Goal: Task Accomplishment & Management: Manage account settings

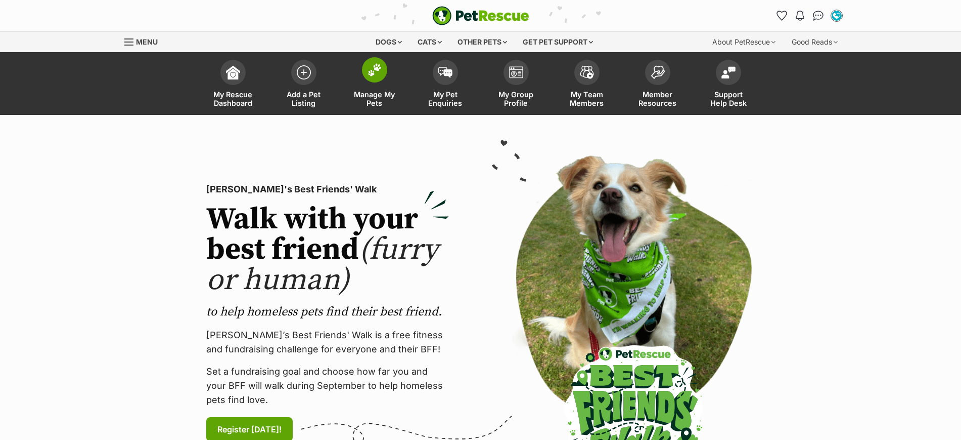
click at [376, 76] on img at bounding box center [375, 69] width 14 height 13
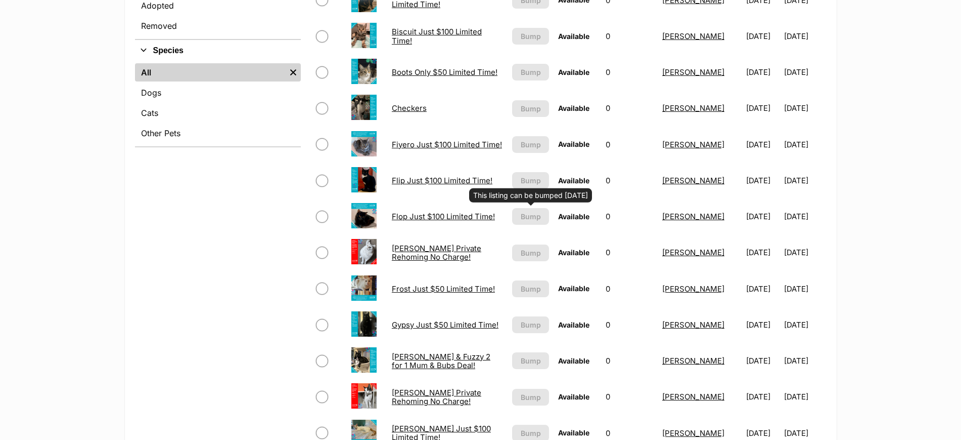
scroll to position [190, 0]
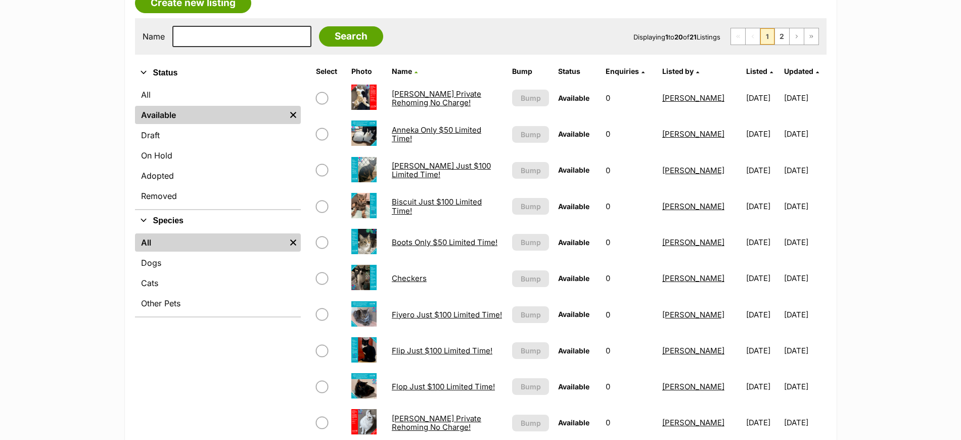
click at [321, 242] on input "checkbox" at bounding box center [322, 242] width 12 height 12
checkbox input "true"
click at [324, 277] on input "checkbox" at bounding box center [322, 278] width 12 height 12
checkbox input "true"
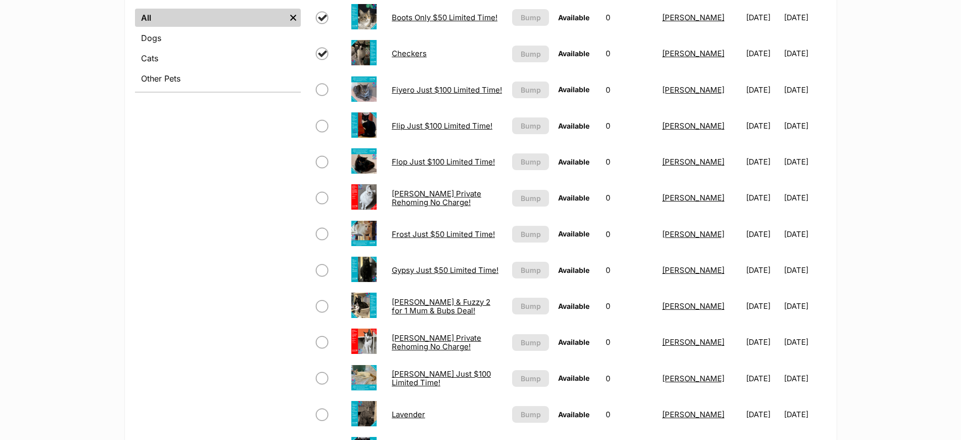
scroll to position [759, 0]
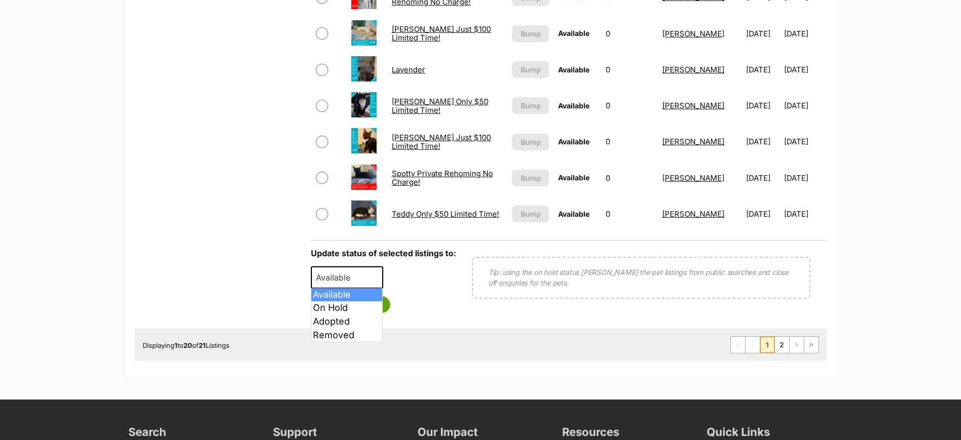
click at [346, 280] on span "Available" at bounding box center [336, 277] width 49 height 14
select select "rehomed"
click at [355, 305] on button "Save status" at bounding box center [351, 304] width 80 height 17
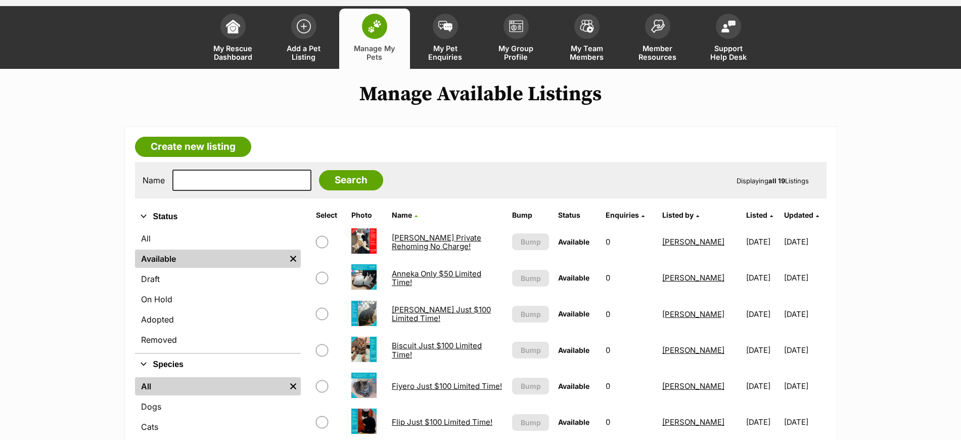
scroll to position [0, 0]
